Goal: Task Accomplishment & Management: Complete application form

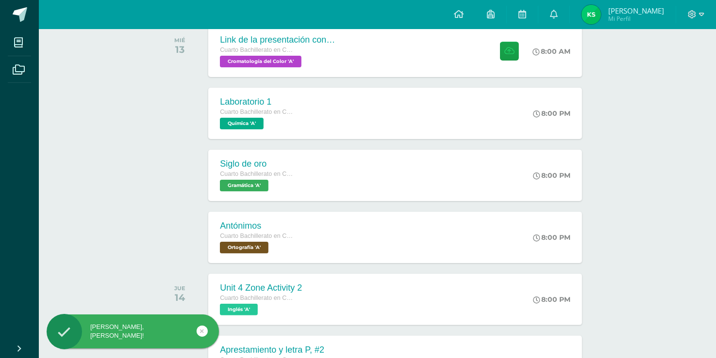
scroll to position [166, 0]
click at [409, 65] on div "Link de la presentación con los mockups Cuarto Bachillerato en CCLL en Diseño G…" at bounding box center [395, 51] width 377 height 52
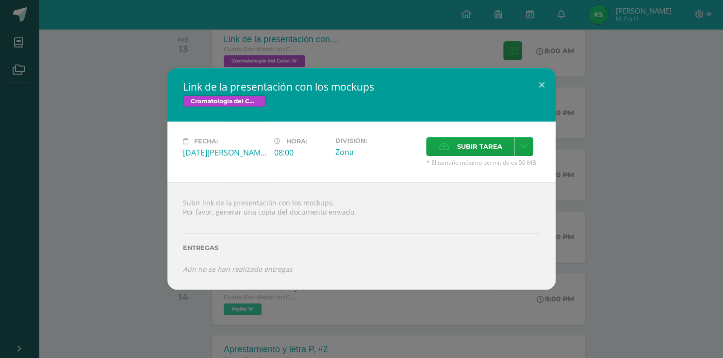
click at [419, 56] on div "Link de la presentación con los mockups Cromatología del Color Fecha: Miércoles…" at bounding box center [361, 179] width 723 height 358
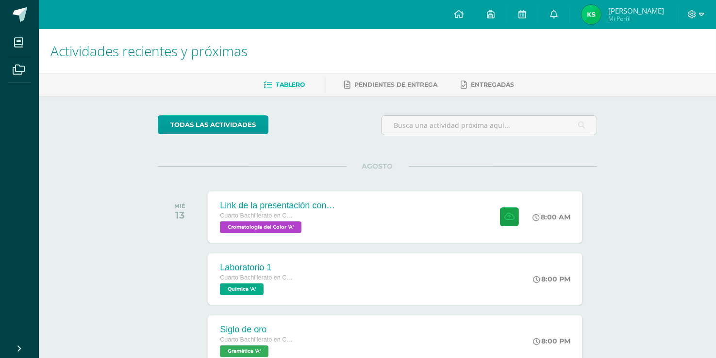
scroll to position [0, 0]
click at [467, 86] on icon at bounding box center [464, 85] width 6 height 8
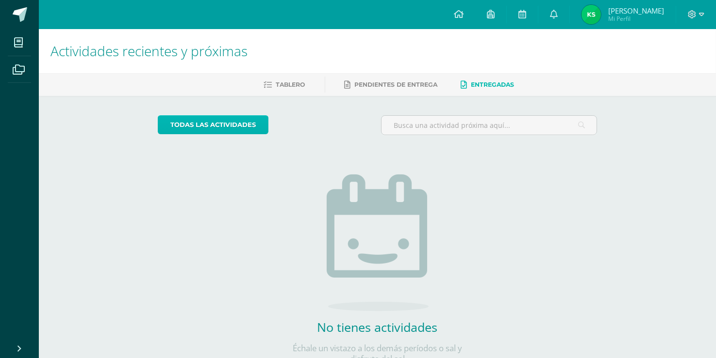
click at [233, 123] on link "todas las Actividades" at bounding box center [213, 124] width 111 height 19
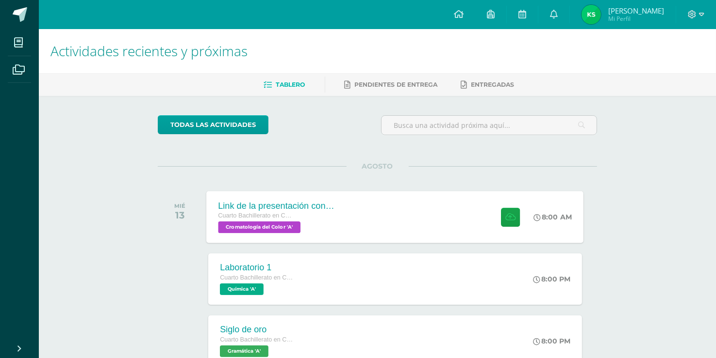
click at [378, 231] on div "Link de la presentación con los mockups Cuarto Bachillerato en CCLL en Diseño G…" at bounding box center [395, 217] width 377 height 52
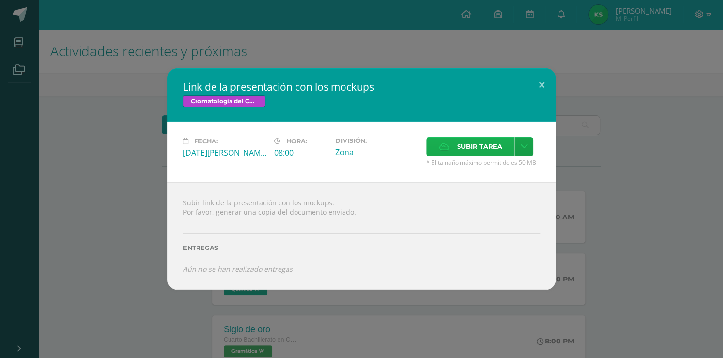
click at [442, 144] on icon at bounding box center [444, 147] width 10 height 6
click at [0, 0] on input "Subir tarea" at bounding box center [0, 0] width 0 height 0
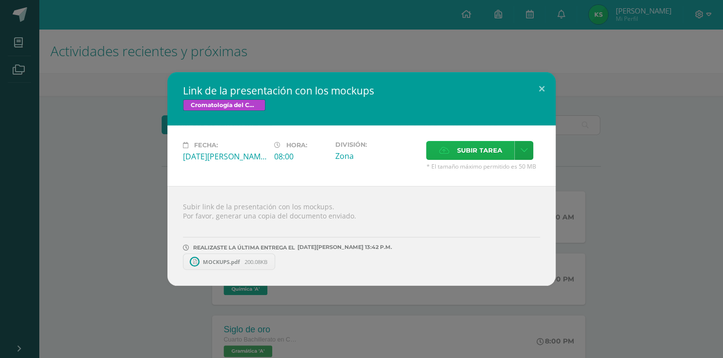
click at [491, 145] on span "Subir tarea" at bounding box center [478, 151] width 45 height 18
click at [0, 0] on input "Subir tarea" at bounding box center [0, 0] width 0 height 0
click at [539, 85] on button at bounding box center [542, 88] width 28 height 33
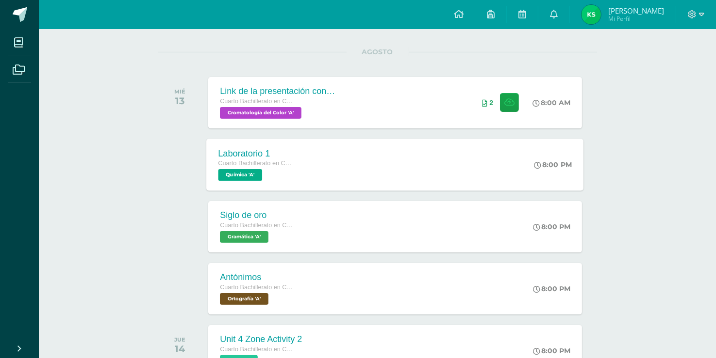
scroll to position [118, 0]
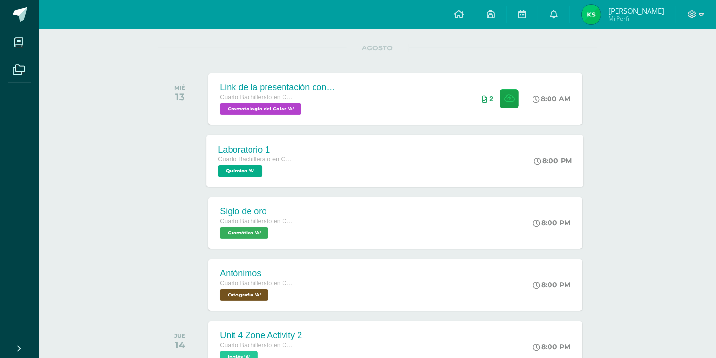
click at [491, 171] on div "Laboratorio 1 Cuarto Bachillerato en CCLL en Diseño Grafico Química 'A' 8:00 PM…" at bounding box center [395, 161] width 377 height 52
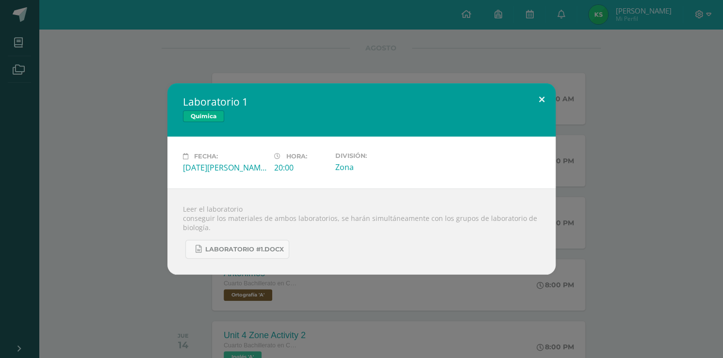
click at [538, 98] on button at bounding box center [542, 99] width 28 height 33
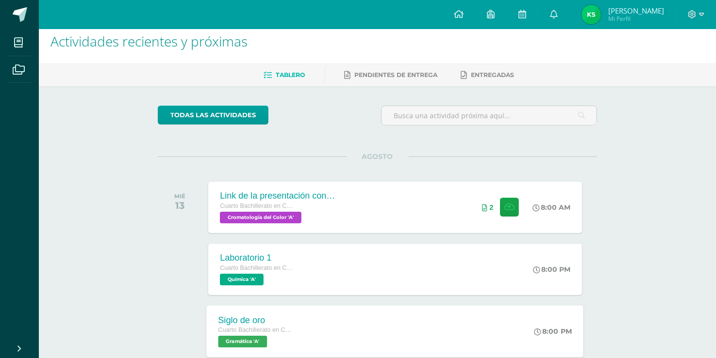
scroll to position [0, 0]
